Goal: Transaction & Acquisition: Book appointment/travel/reservation

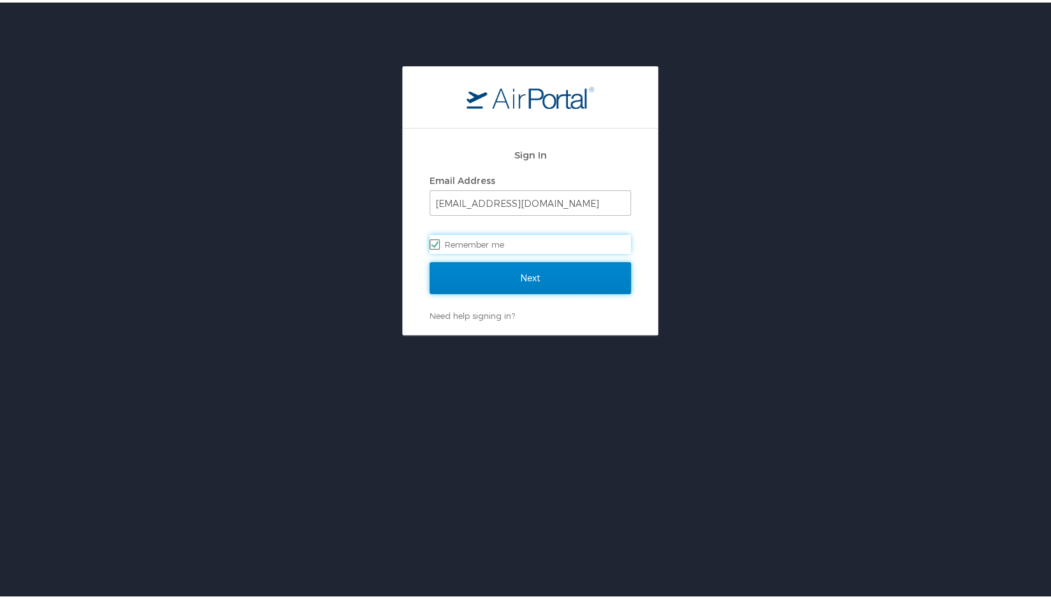
click at [516, 284] on input "Next" at bounding box center [529, 276] width 201 height 32
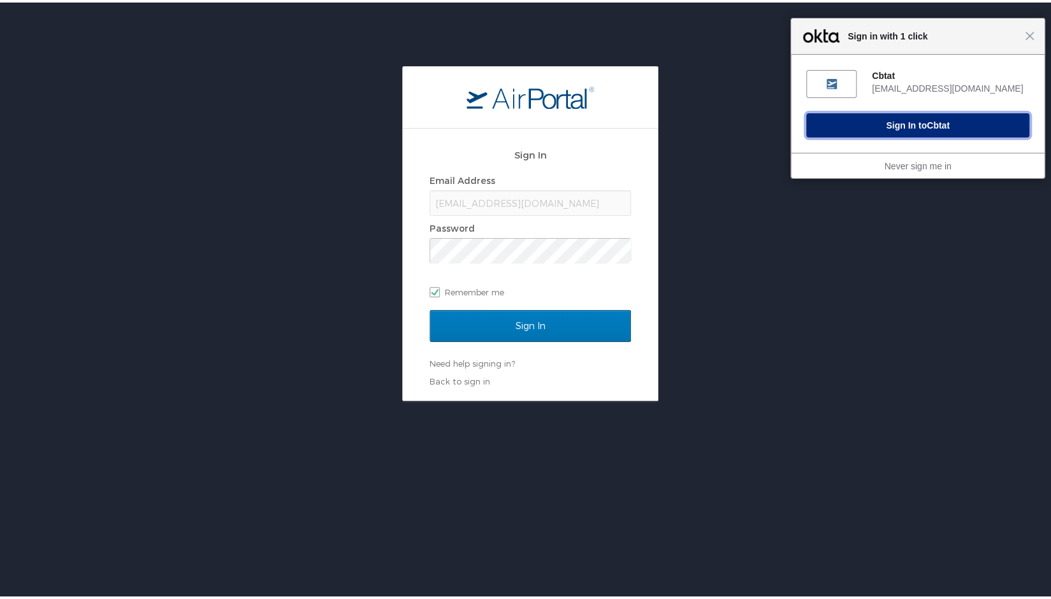
click at [927, 127] on span "Cbtat" at bounding box center [937, 123] width 23 height 10
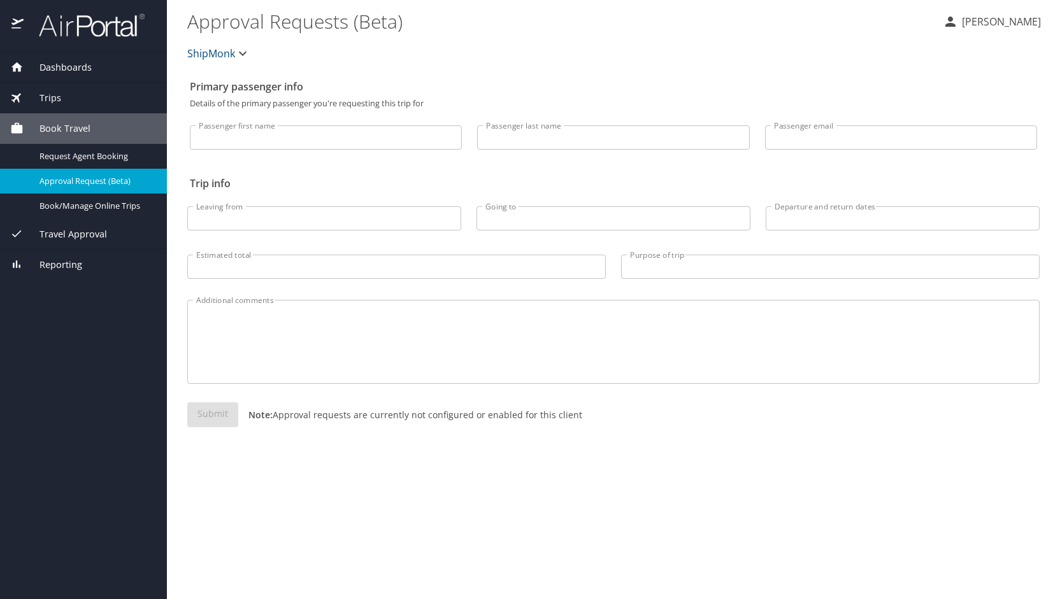
click at [71, 129] on span "Book Travel" at bounding box center [57, 129] width 67 height 14
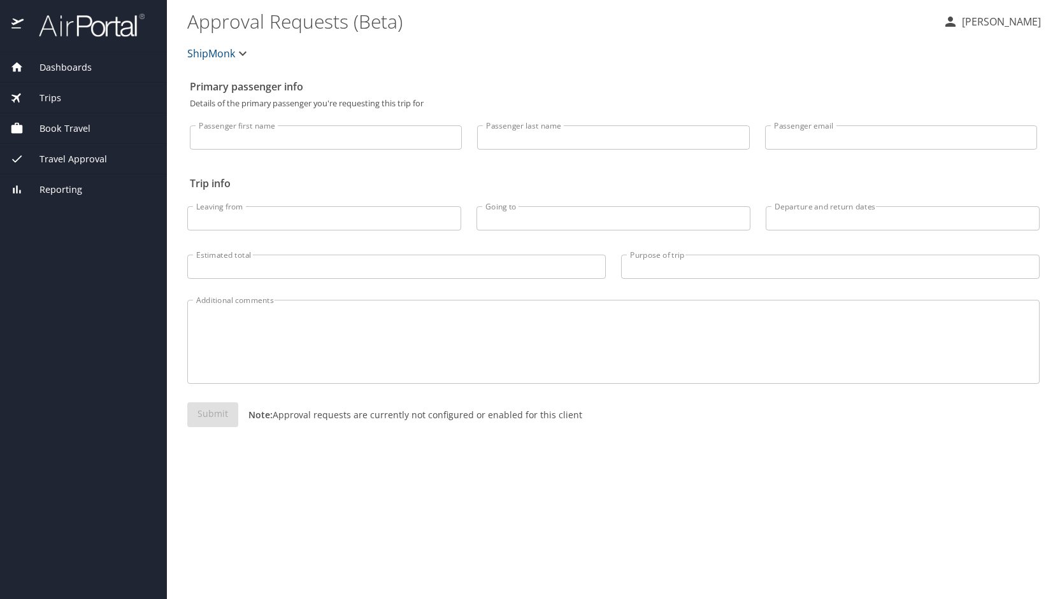
click at [61, 102] on div "Trips" at bounding box center [83, 98] width 147 height 14
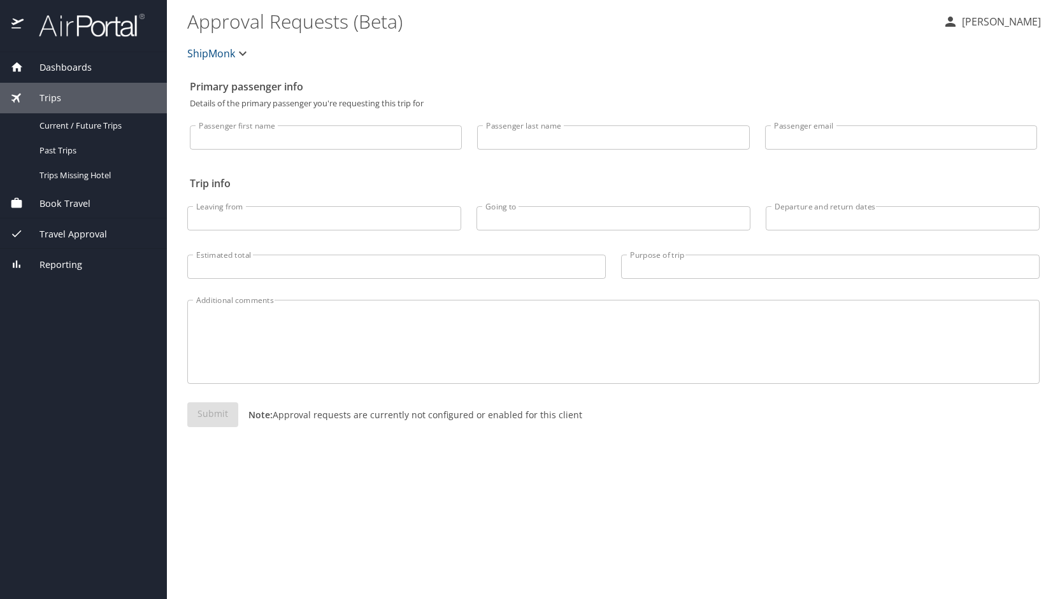
click at [67, 62] on span "Dashboards" at bounding box center [58, 68] width 68 height 14
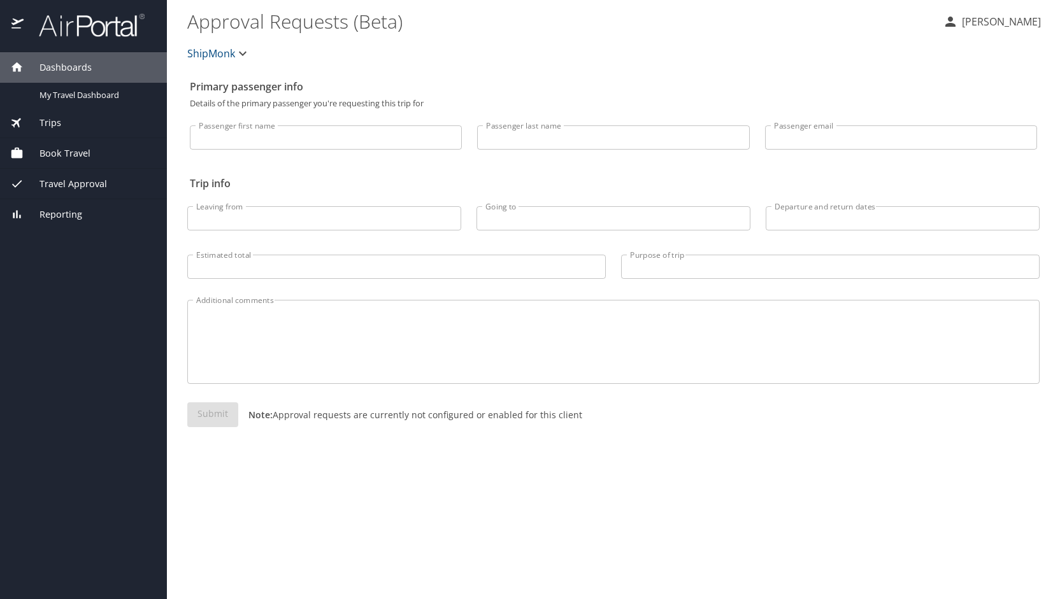
click at [75, 32] on img at bounding box center [85, 25] width 120 height 25
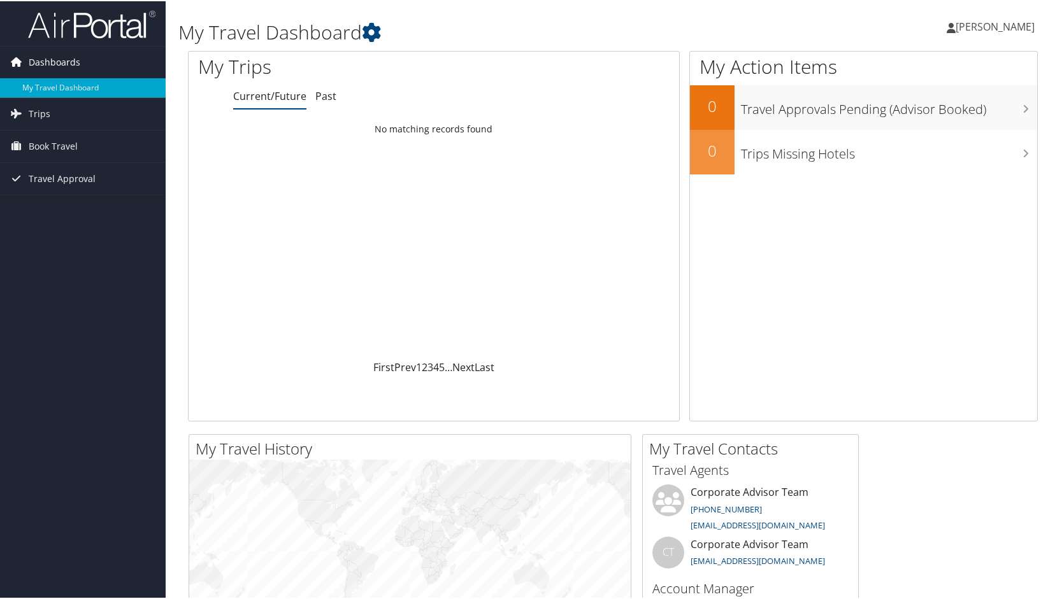
click at [53, 58] on span "Dashboards" at bounding box center [55, 61] width 52 height 32
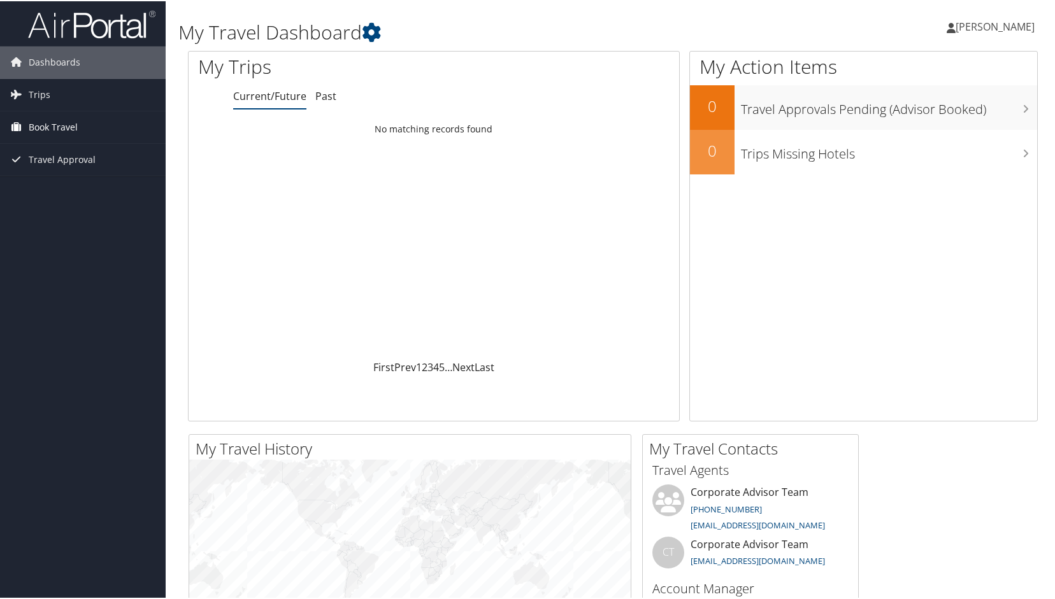
click at [48, 124] on span "Book Travel" at bounding box center [53, 126] width 49 height 32
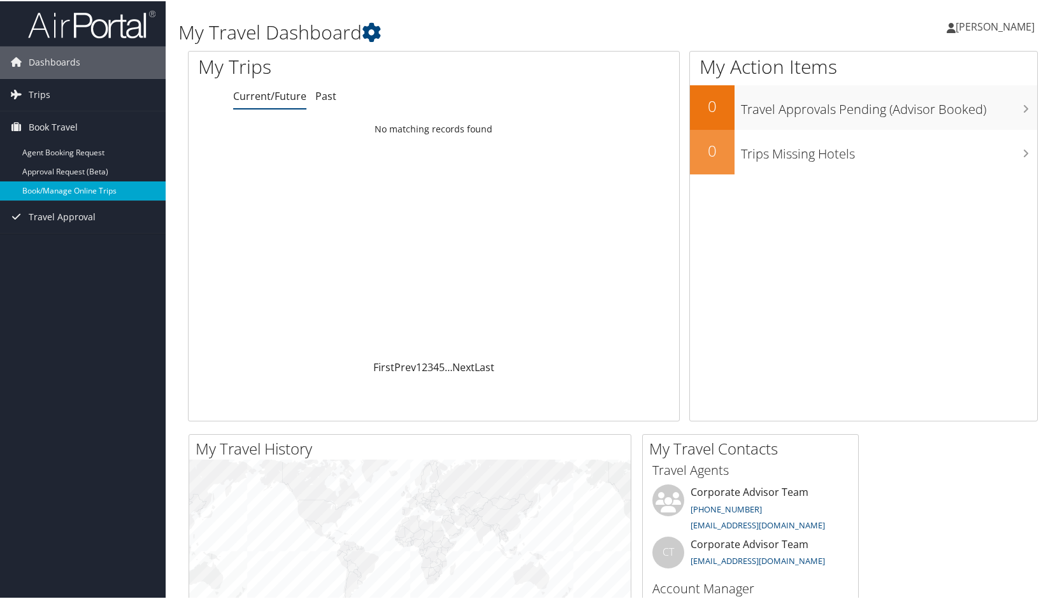
click at [68, 195] on link "Book/Manage Online Trips" at bounding box center [83, 189] width 166 height 19
